Goal: Complete application form

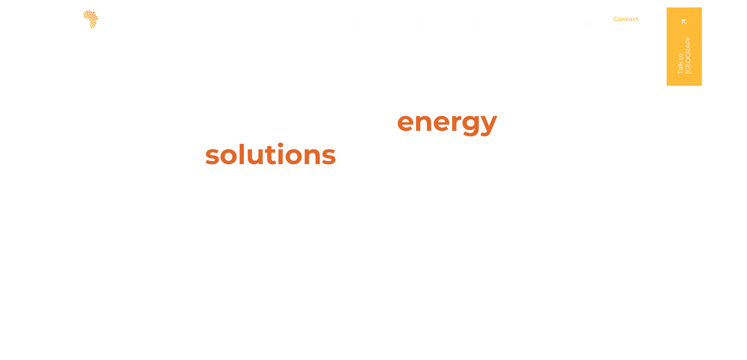
click at [625, 21] on span "Contact" at bounding box center [625, 19] width 25 height 9
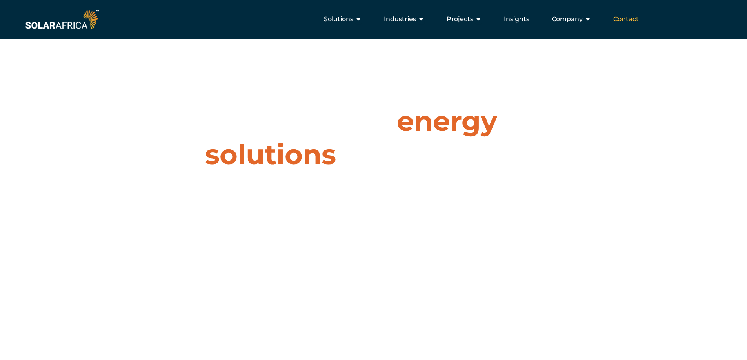
click at [623, 17] on span "Contact" at bounding box center [625, 19] width 25 height 9
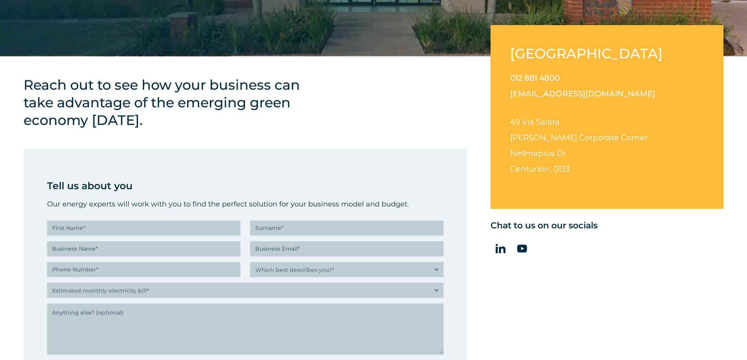
scroll to position [274, 0]
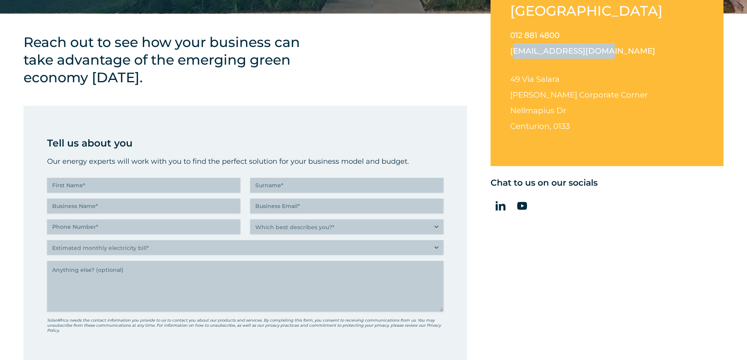
drag, startPoint x: 600, startPoint y: 50, endPoint x: 513, endPoint y: 53, distance: 87.1
click at [513, 53] on p "012 881 4800 info@solarafrica.com" at bounding box center [607, 42] width 194 height 31
click at [507, 49] on div "South Africa 012 881 4800 info@solarafrica.com 49 Via Salara Irene Corporate Co…" at bounding box center [606, 74] width 233 height 184
drag, startPoint x: 508, startPoint y: 51, endPoint x: 608, endPoint y: 55, distance: 99.7
click at [608, 55] on div "South Africa 012 881 4800 info@solarafrica.com 49 Via Salara Irene Corporate Co…" at bounding box center [606, 74] width 233 height 184
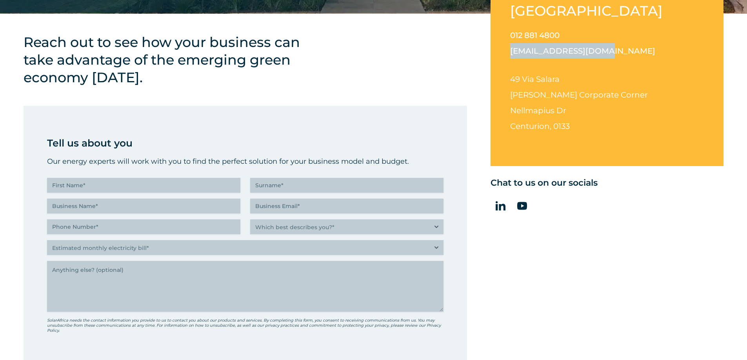
copy link "[EMAIL_ADDRESS][DOMAIN_NAME]"
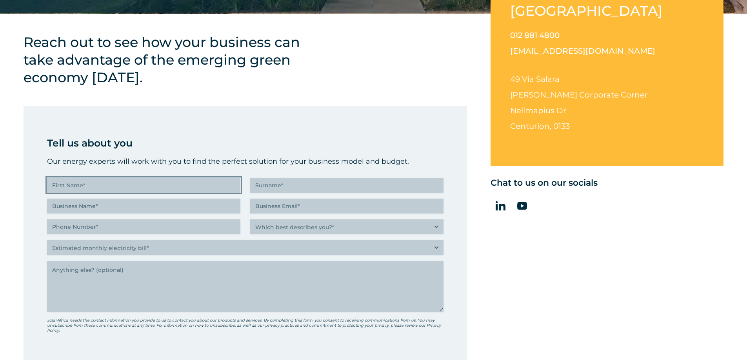
click at [104, 178] on input "First Name (Required)" at bounding box center [143, 185] width 193 height 15
type input "KENAN TURAN"
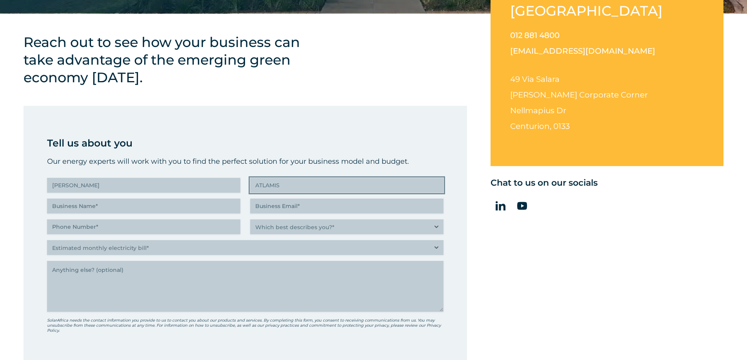
type input "ATLAMIS"
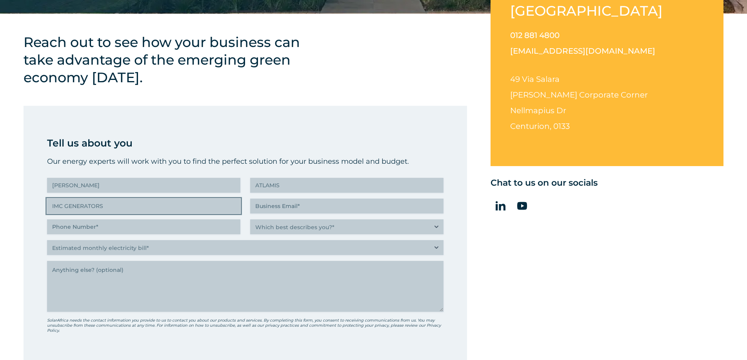
type input "IMC GENERATORS"
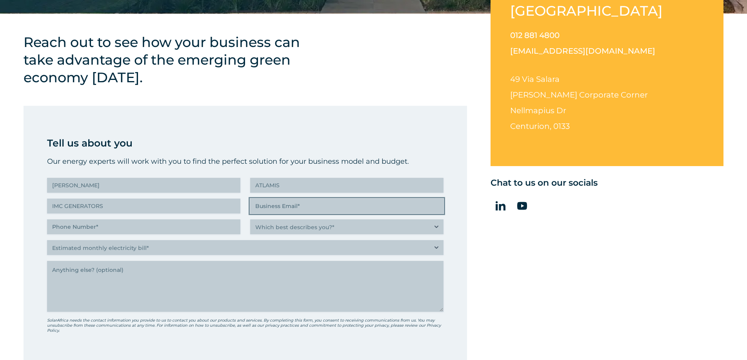
click at [273, 207] on input "Business Email (Required)" at bounding box center [346, 206] width 193 height 15
paste input "export@imc.gen.tr"
type input "export@imc.gen.tr"
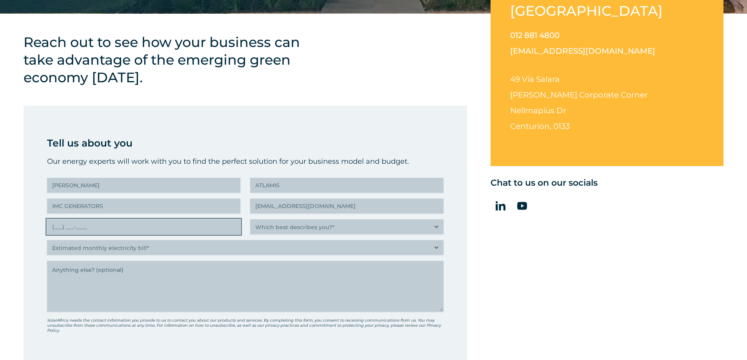
click at [122, 227] on input "(___) ___-____" at bounding box center [143, 227] width 193 height 15
type input "(___) ___-____"
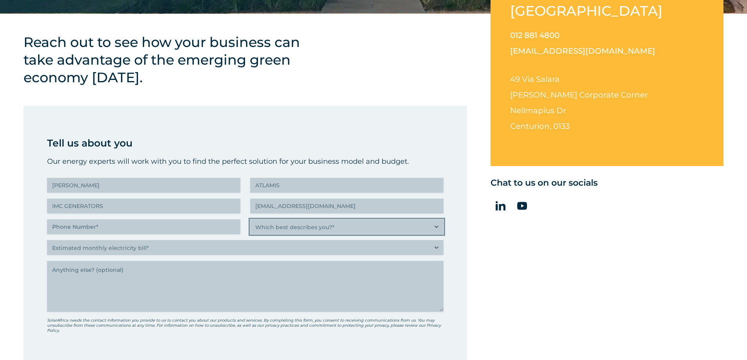
click at [327, 227] on select "Which best describes you?* Researching and identifying the best energy solution…" at bounding box center [346, 227] width 193 height 15
select select "C-suite executive or director looking for an energy solution that builds a more…"
click at [250, 220] on select "Which best describes you?* Researching and identifying the best energy solution…" at bounding box center [346, 227] width 193 height 15
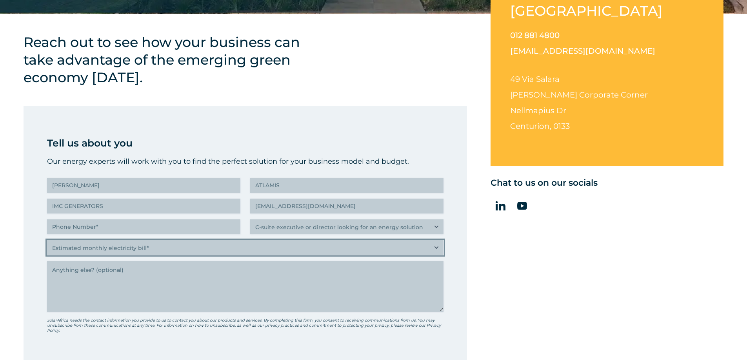
click at [93, 249] on select "Estimated monthly electricity bill* Less than R500K More than R500K" at bounding box center [245, 247] width 396 height 15
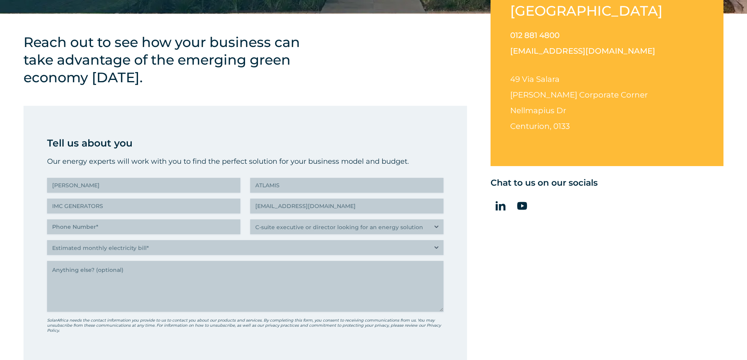
click at [195, 93] on div "Reach out to see how your business can take advantage of the emerging green eco…" at bounding box center [171, 79] width 294 height 92
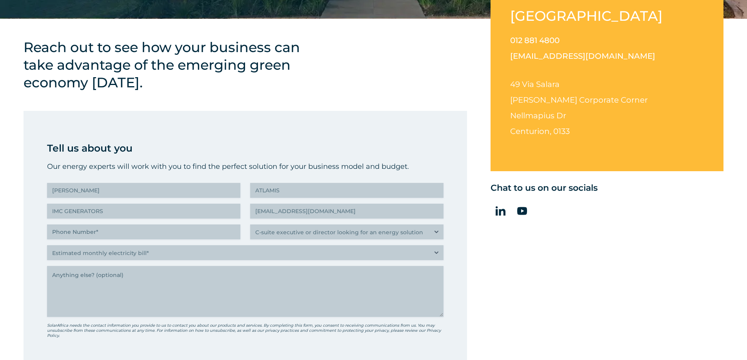
scroll to position [235, 0]
